Goal: Use online tool/utility: Utilize a website feature to perform a specific function

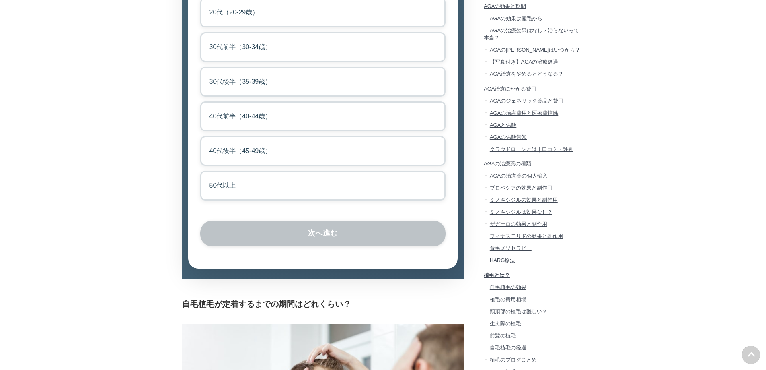
scroll to position [986, 0]
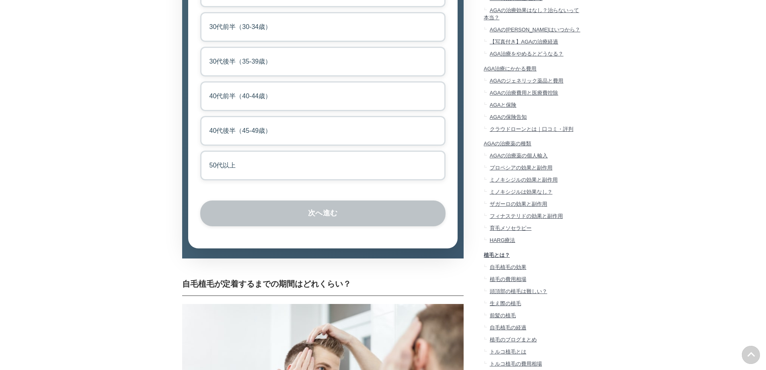
click at [253, 180] on label "50代以上" at bounding box center [322, 165] width 245 height 30
click at [206, 156] on input "50代以上" at bounding box center [202, 152] width 5 height 5
radio input "true"
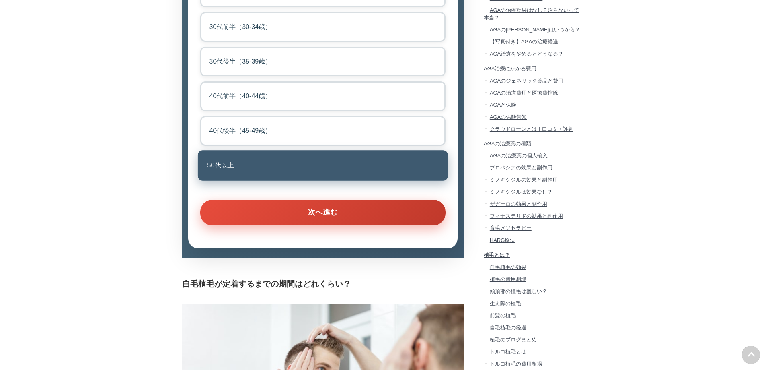
click at [307, 225] on button "次へ進む" at bounding box center [322, 213] width 245 height 26
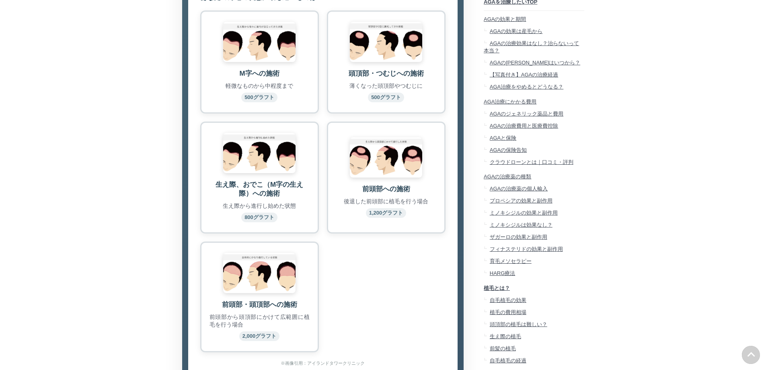
scroll to position [957, 0]
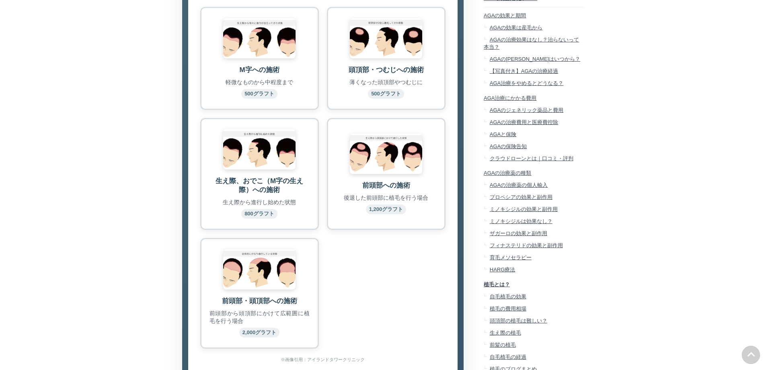
click at [266, 194] on span "生え際、おでこ（M字の生え際）への施術" at bounding box center [260, 185] width 88 height 16
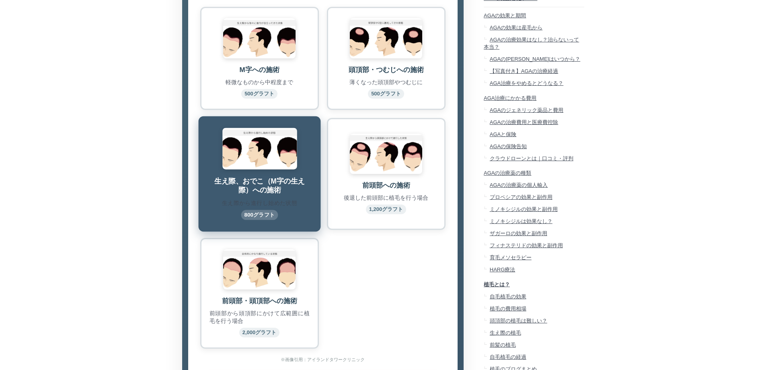
click at [259, 105] on div "M字への施術 軽微なものから中程度まで 500グラフト" at bounding box center [259, 58] width 119 height 103
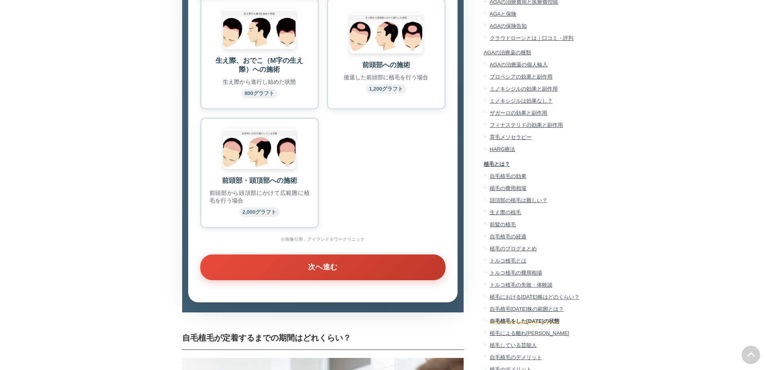
scroll to position [1077, 0]
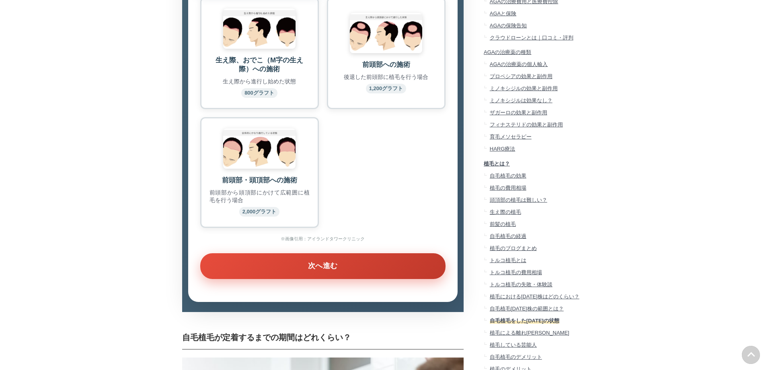
click at [303, 279] on button "次へ進む" at bounding box center [322, 266] width 245 height 26
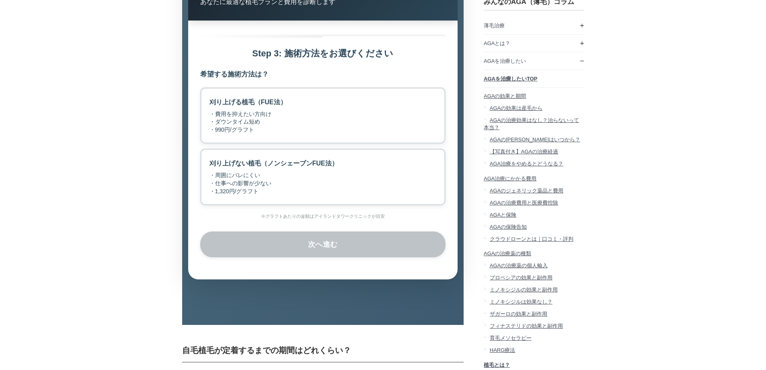
click at [283, 195] on div "・周囲にバレにくい ・仕事への影響が少ない ・1,320円/グラフト" at bounding box center [274, 183] width 129 height 24
click at [206, 154] on input "刈り上げない植毛（ノンシェーブンFUE法） ・周囲にバレにくい ・仕事への影響が少ない ・1,320円/グラフト" at bounding box center [202, 150] width 5 height 5
radio input "true"
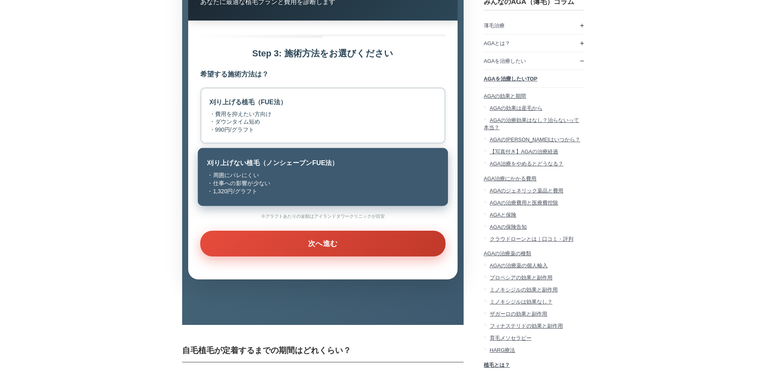
click at [312, 256] on button "次へ進む" at bounding box center [322, 244] width 245 height 26
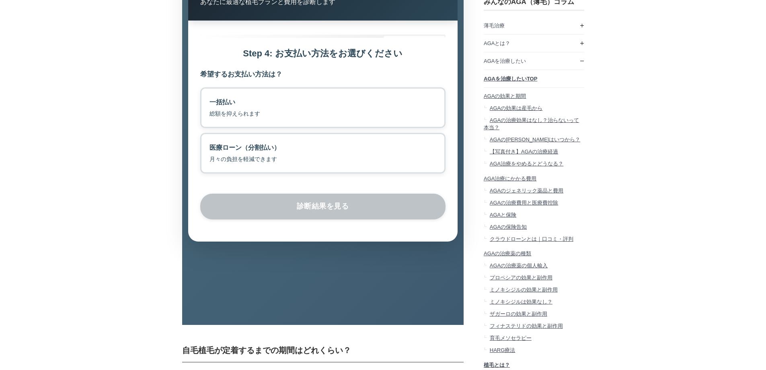
click at [280, 128] on label "一括払い 総額を抑えられます" at bounding box center [322, 107] width 245 height 41
click at [206, 93] on input "一括払い 総額を抑えられます" at bounding box center [202, 89] width 5 height 5
radio input "true"
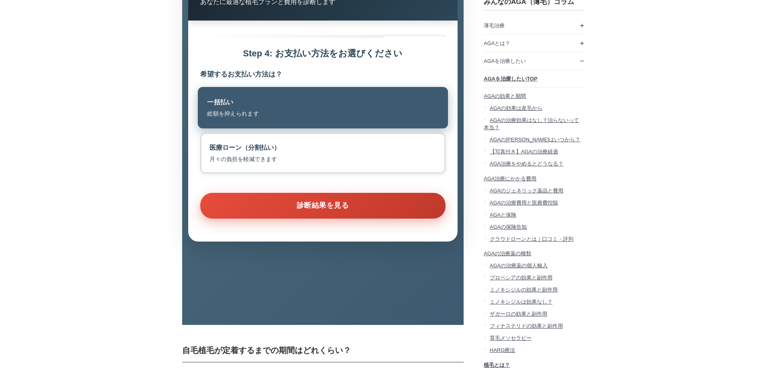
click at [305, 218] on button "診断結果を見る" at bounding box center [322, 206] width 245 height 26
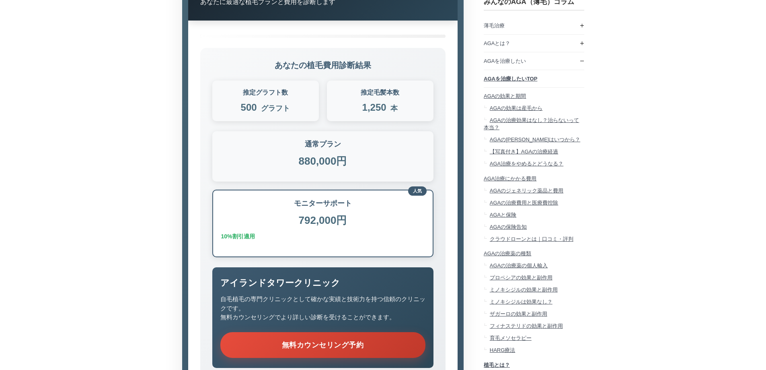
scroll to position [3299, 402]
